Goal: Task Accomplishment & Management: Complete application form

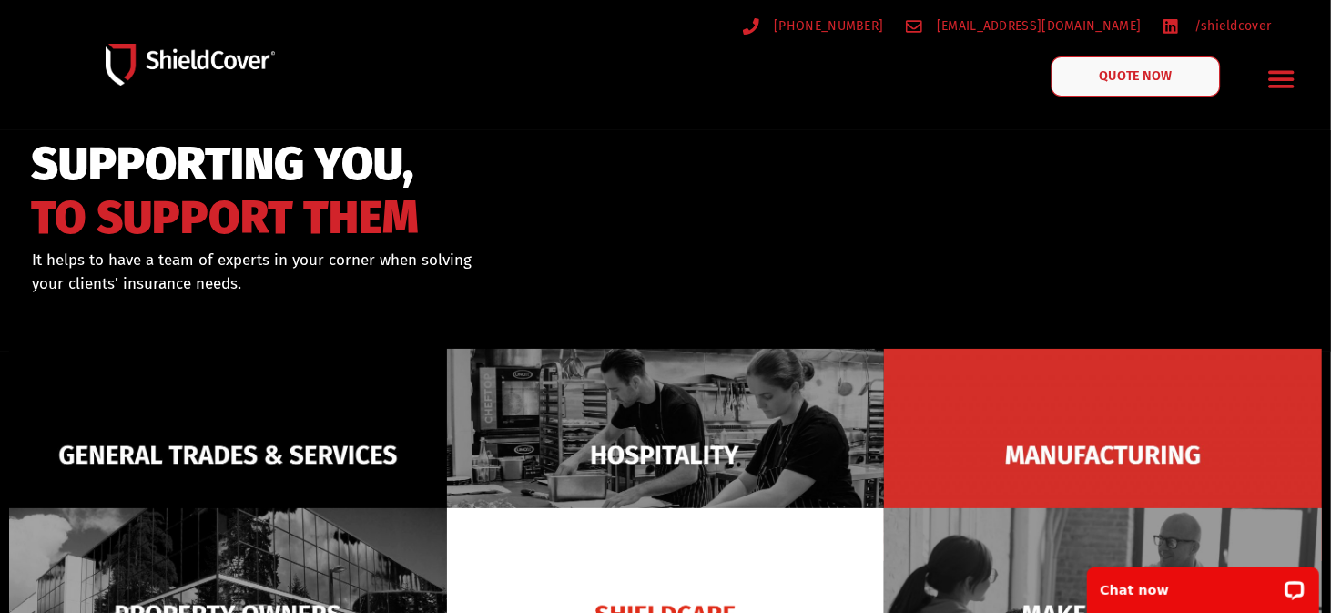
click at [1146, 80] on span "QUOTE NOW" at bounding box center [1135, 76] width 73 height 13
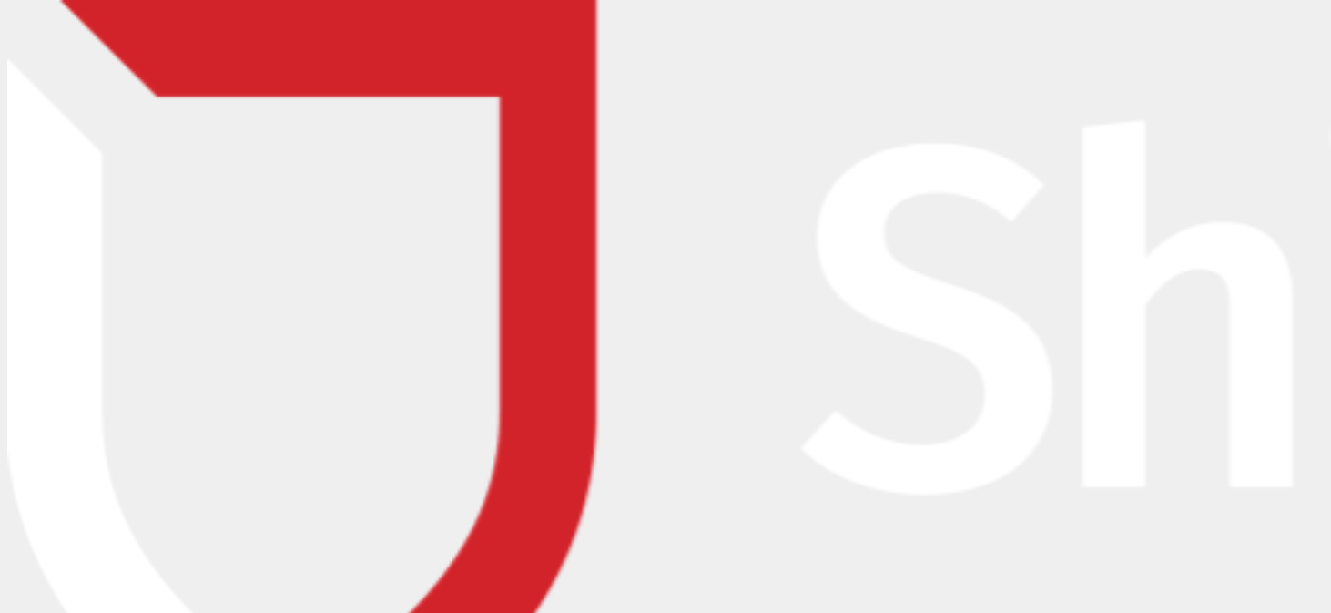
scroll to position [91, 0]
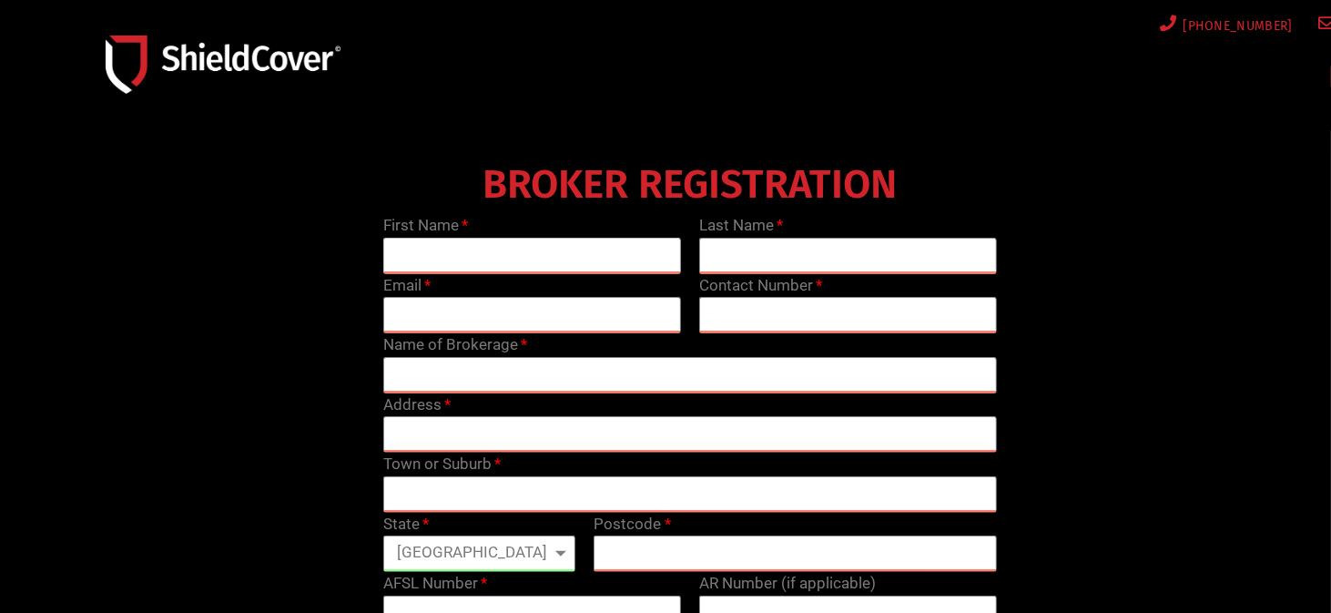
click at [494, 257] on input "text" at bounding box center [532, 256] width 298 height 36
type input "[PERSON_NAME]"
type input "Shi"
click at [429, 309] on input "email" at bounding box center [532, 315] width 298 height 36
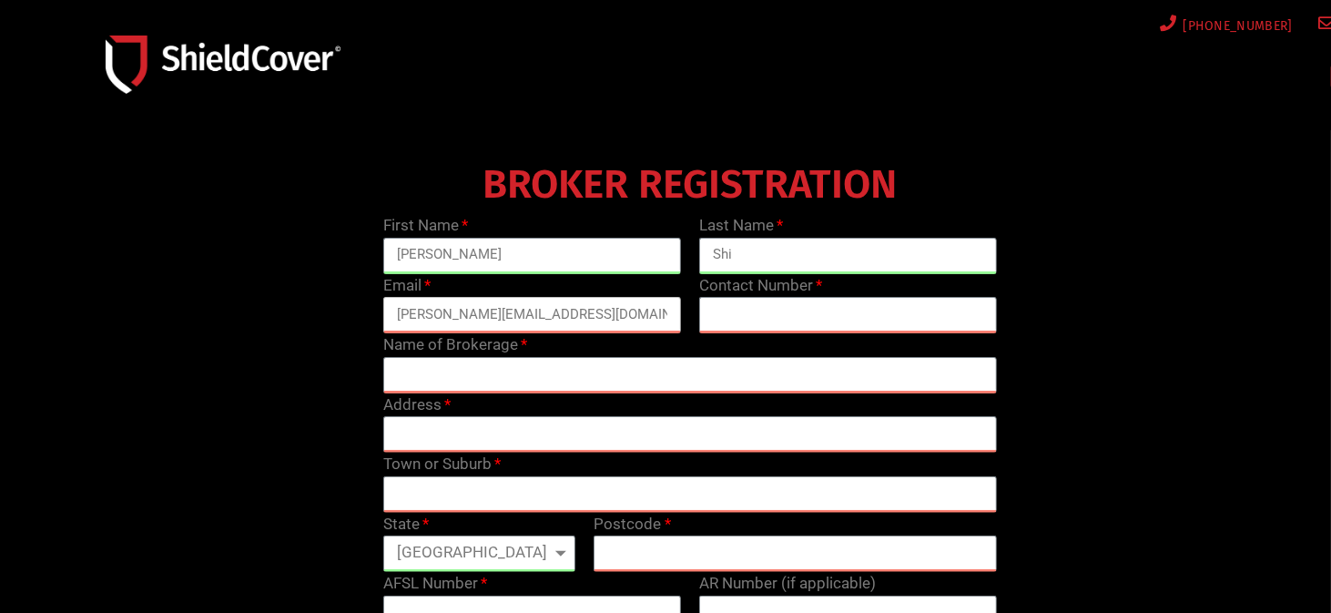
type input "[PERSON_NAME][EMAIL_ADDRESS][DOMAIN_NAME]"
type input "0431452379"
click at [536, 380] on input "text" at bounding box center [689, 375] width 613 height 36
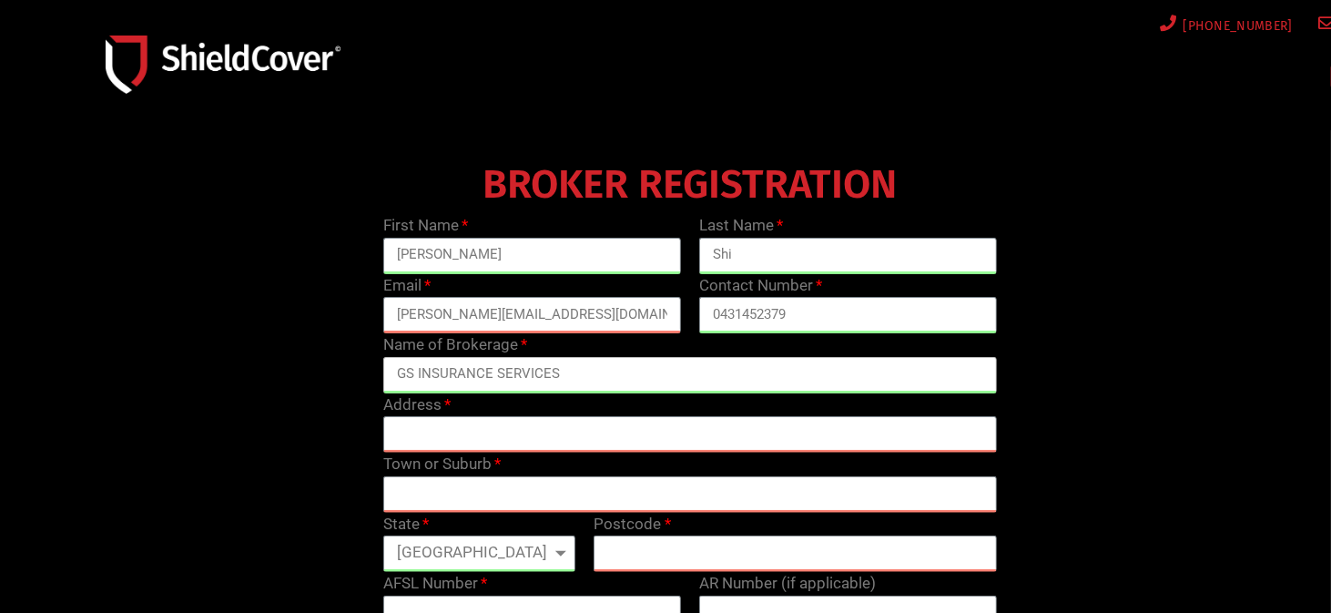
type input "GS INSURANCE SERVICES"
click at [493, 430] on input "text" at bounding box center [689, 434] width 613 height 36
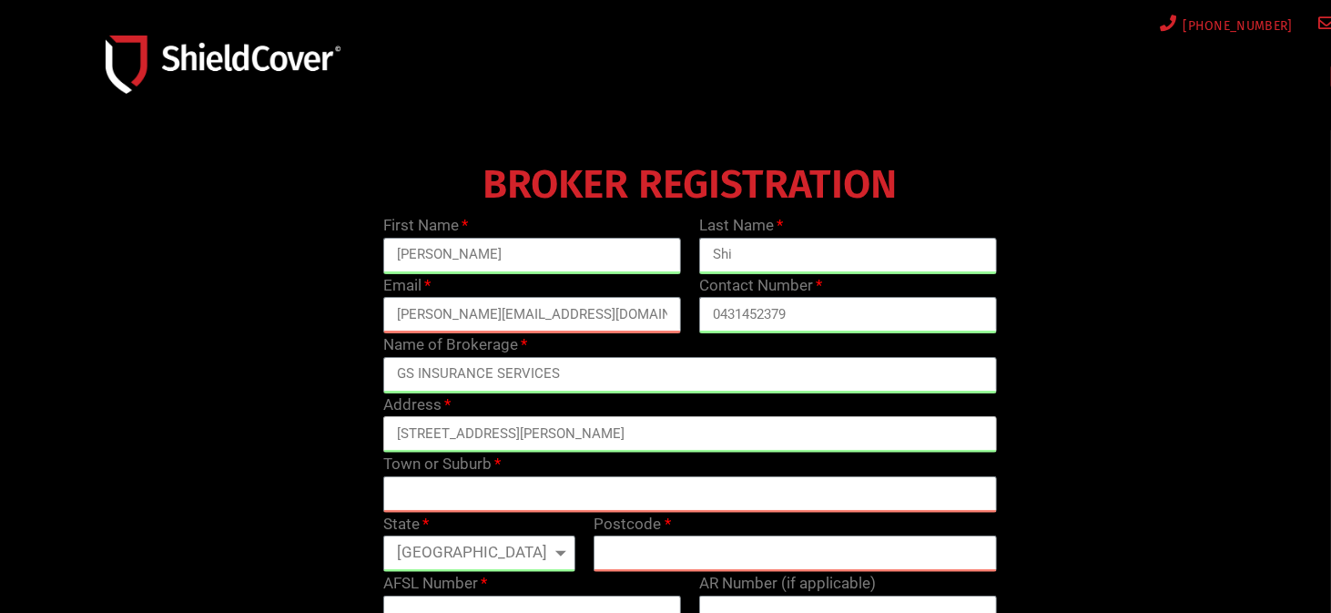
type input "[STREET_ADDRESS][PERSON_NAME]"
type input "BURWOOD"
select select "[GEOGRAPHIC_DATA]"
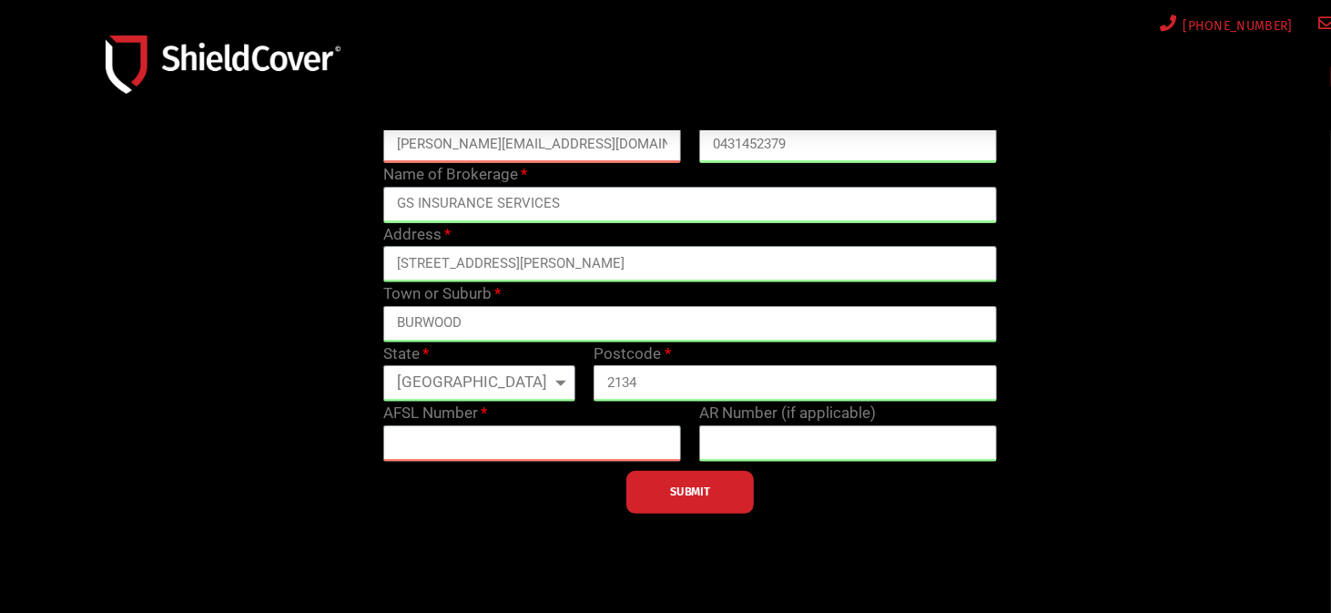
scroll to position [273, 0]
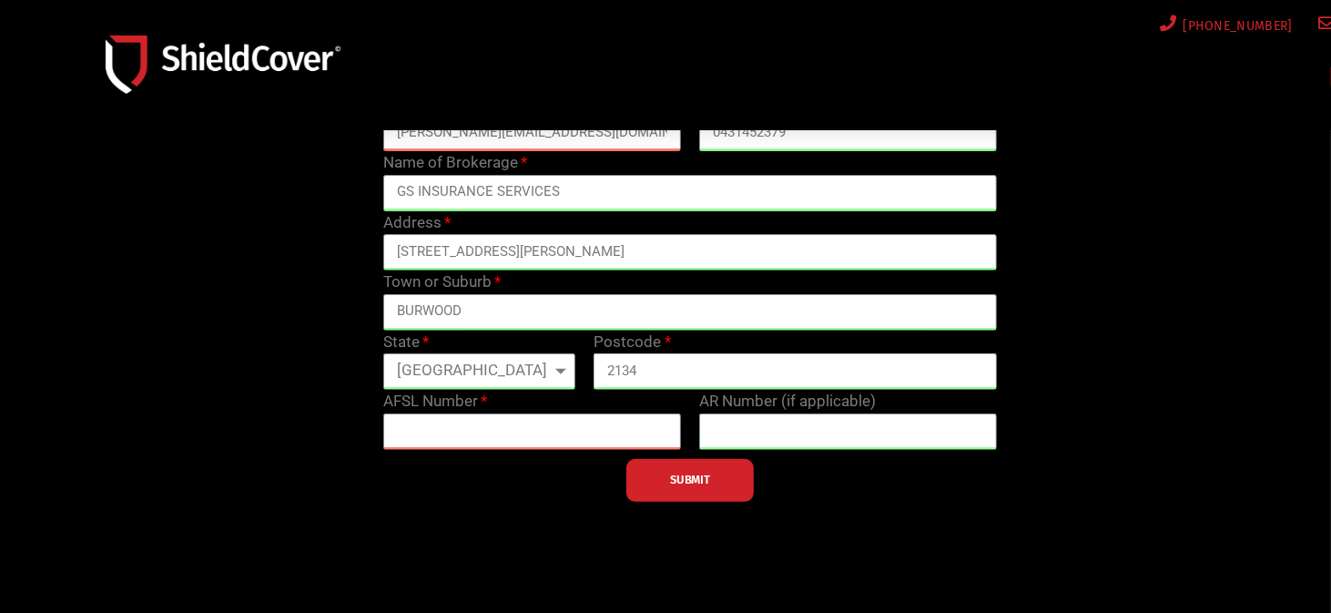
type input "2134"
click at [475, 436] on input "text" at bounding box center [532, 431] width 298 height 36
click at [253, 493] on div "BROKER REGISTRATION First Name [PERSON_NAME] Last Name Shi Email [PERSON_NAME][…" at bounding box center [689, 238] width 1263 height 528
click at [453, 435] on input "text" at bounding box center [532, 431] width 298 height 36
paste input "460382"
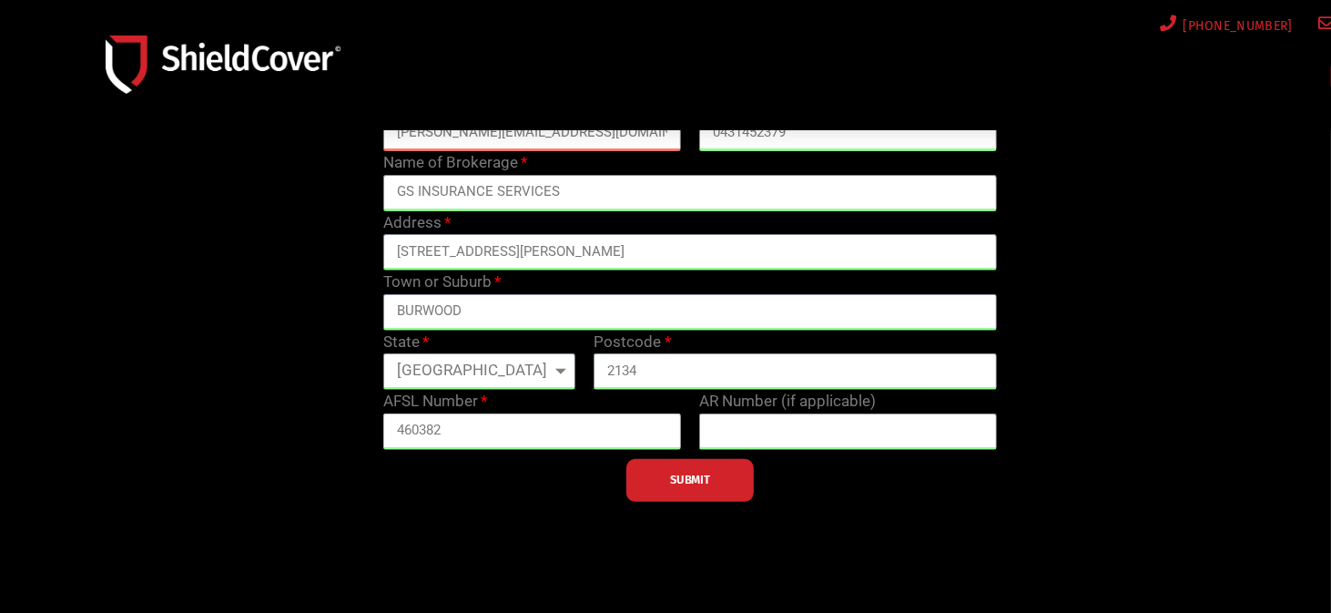
type input "460382"
click at [726, 476] on button "SUBMIT" at bounding box center [689, 480] width 127 height 43
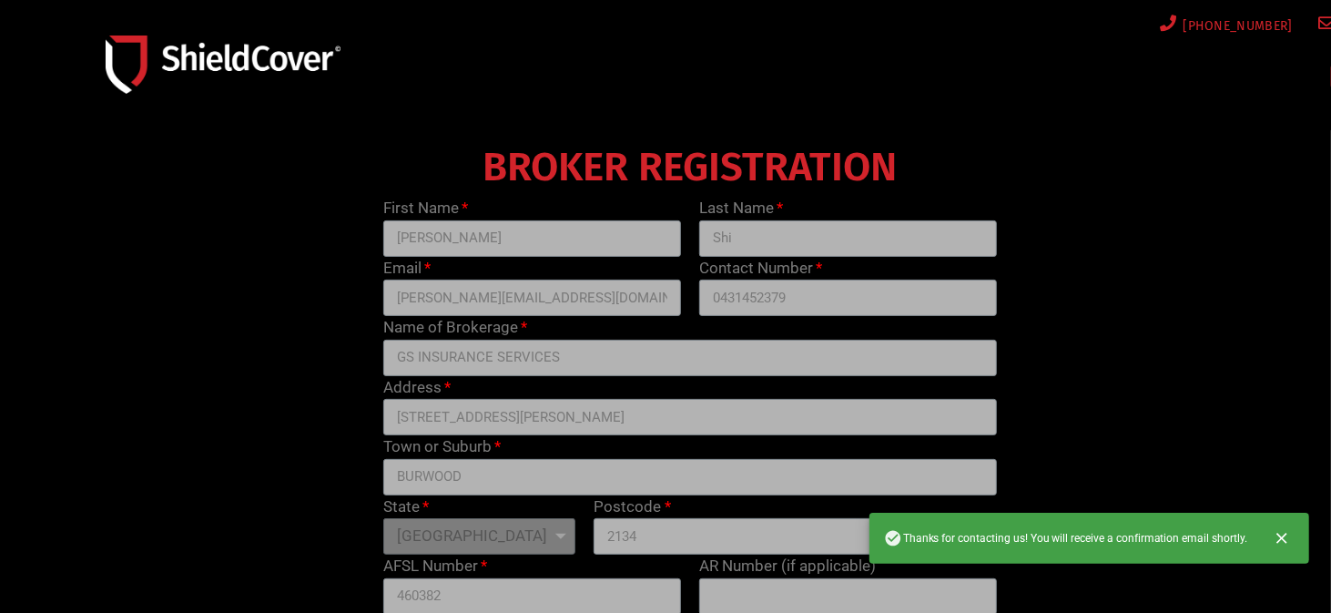
scroll to position [0, 0]
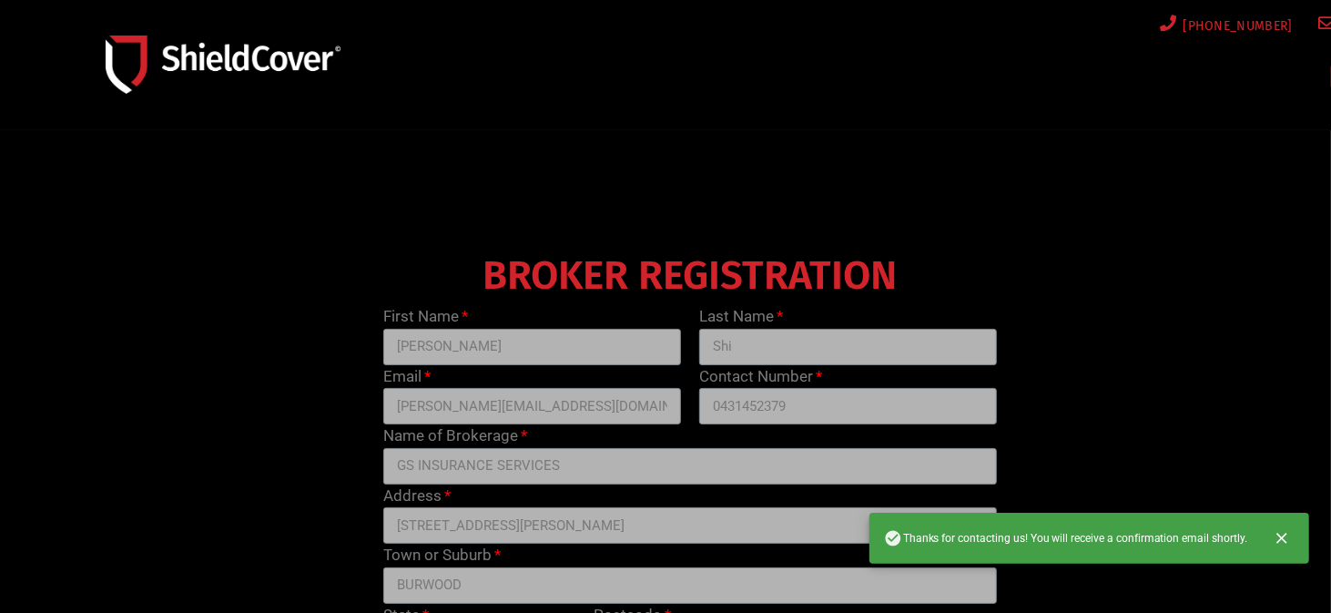
click at [193, 65] on img at bounding box center [223, 63] width 235 height 57
